Goal: Information Seeking & Learning: Learn about a topic

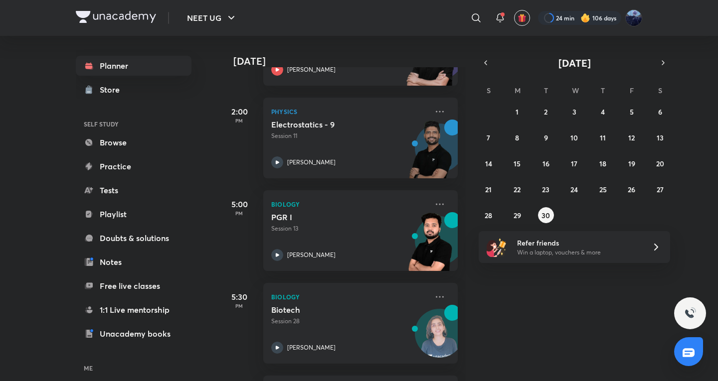
scroll to position [332, 0]
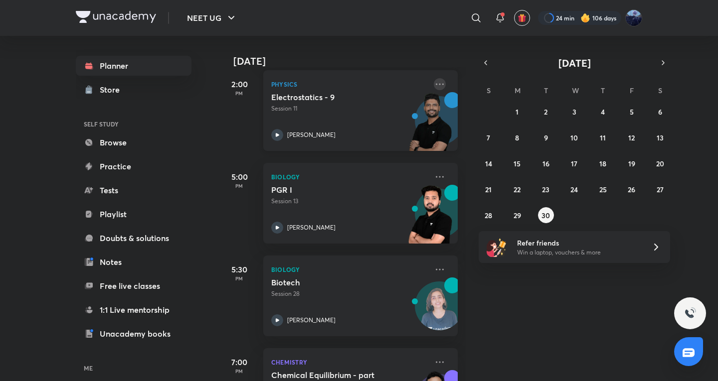
click at [434, 81] on icon at bounding box center [440, 84] width 12 height 12
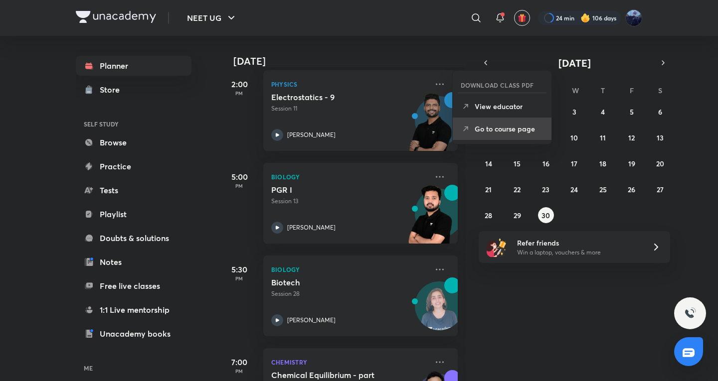
click at [524, 140] on li "Go to course page" at bounding box center [502, 129] width 99 height 22
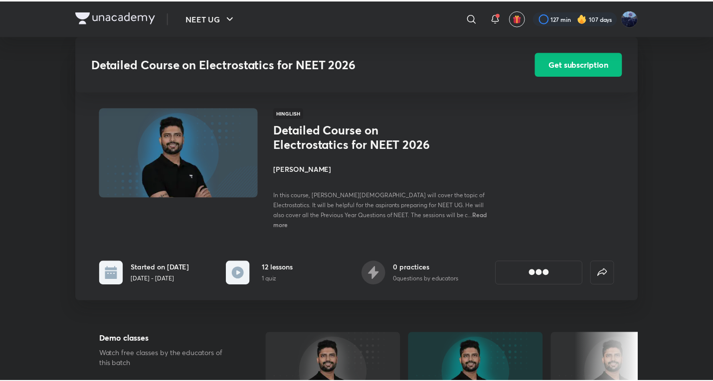
scroll to position [498, 0]
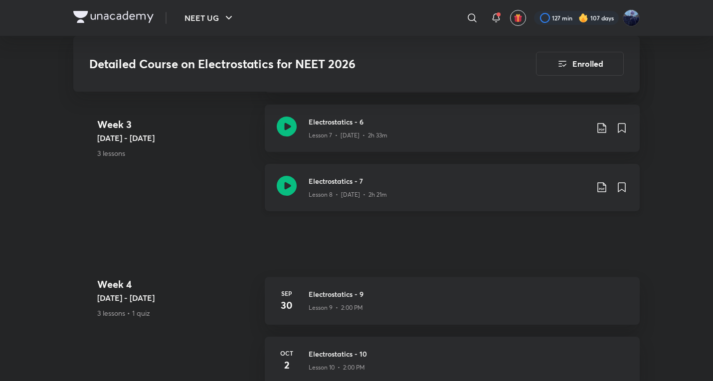
scroll to position [932, 0]
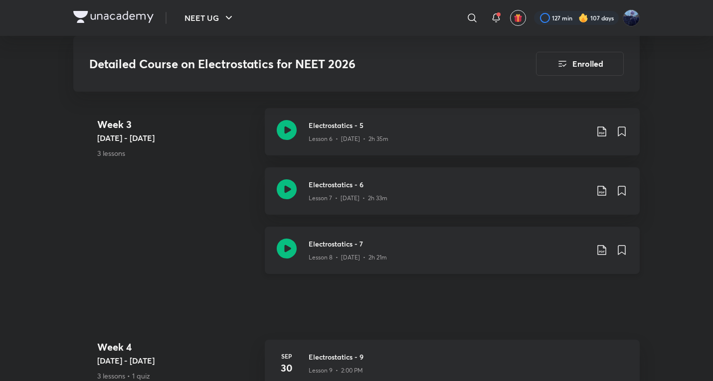
click at [378, 257] on div "Electrostatics - 7 Lesson 8 • Sep 27 • 2h 21m" at bounding box center [452, 250] width 375 height 47
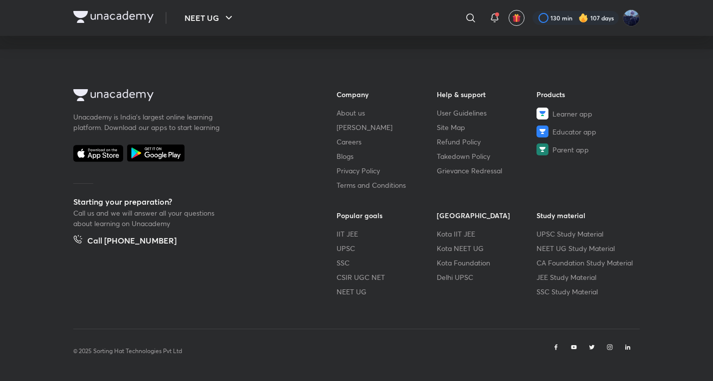
scroll to position [508, 0]
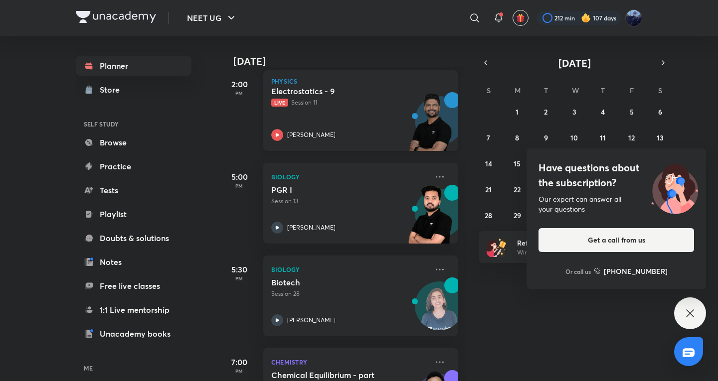
click at [342, 115] on div "Electrostatics - 9 Live Session 11 [PERSON_NAME]" at bounding box center [349, 113] width 157 height 55
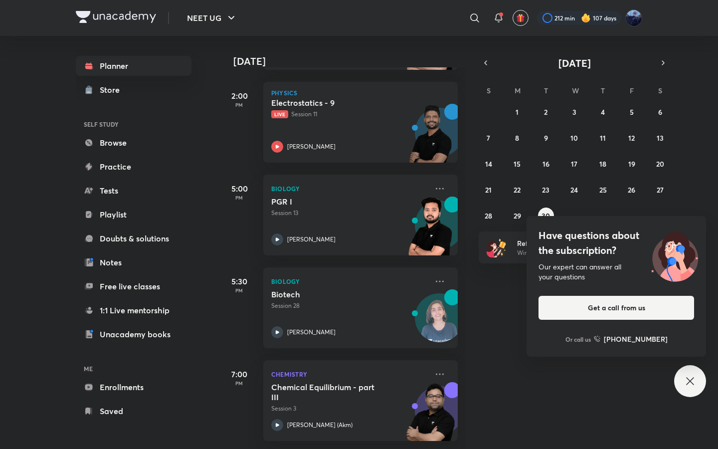
scroll to position [328, 0]
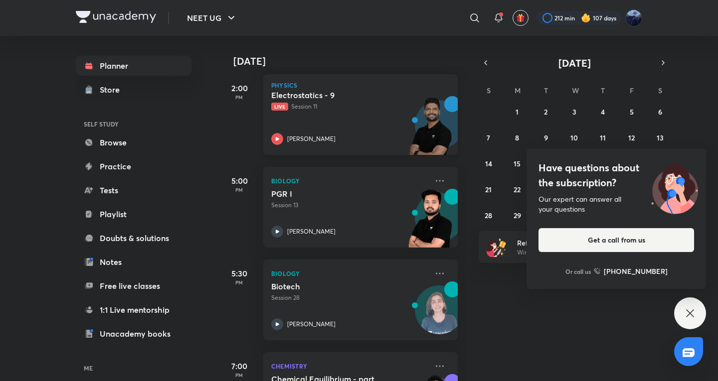
click at [346, 125] on div "Electrostatics - 9 Live Session 11 [PERSON_NAME]" at bounding box center [349, 117] width 157 height 55
